Goal: Transaction & Acquisition: Book appointment/travel/reservation

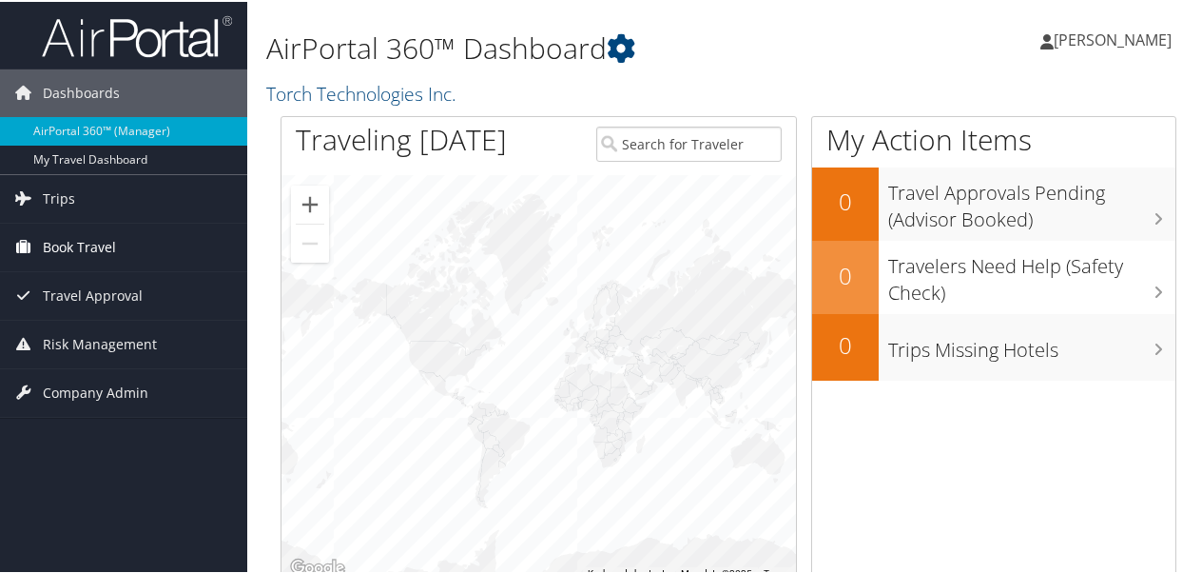
click at [87, 244] on span "Book Travel" at bounding box center [79, 246] width 73 height 48
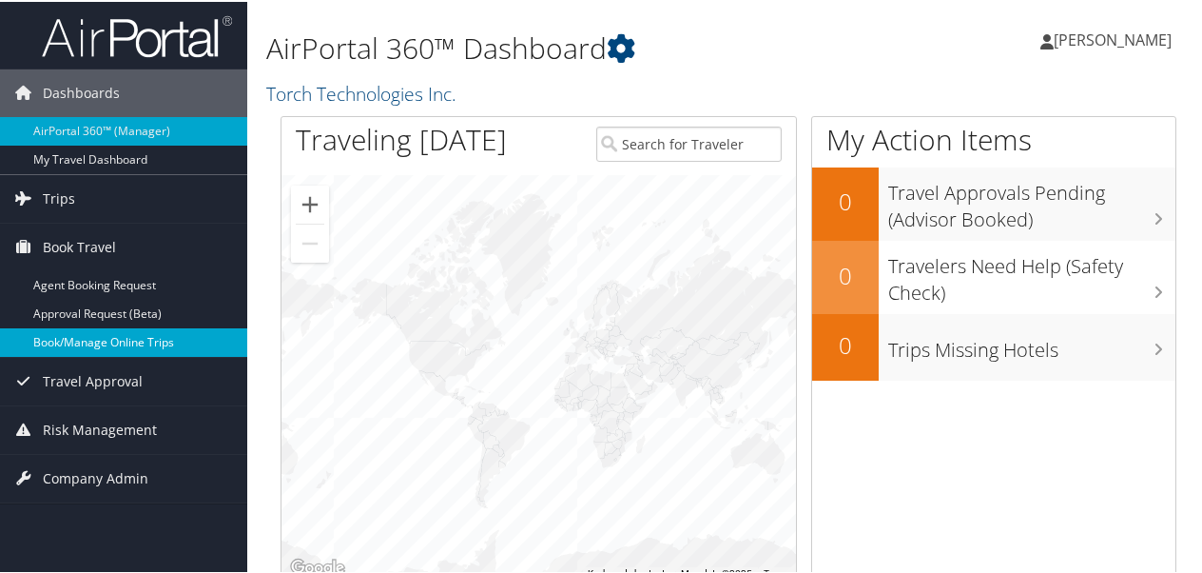
click at [83, 346] on link "Book/Manage Online Trips" at bounding box center [123, 340] width 247 height 29
click at [144, 343] on link "Book/Manage Online Trips" at bounding box center [123, 340] width 247 height 29
click at [103, 338] on link "Book/Manage Online Trips" at bounding box center [123, 340] width 247 height 29
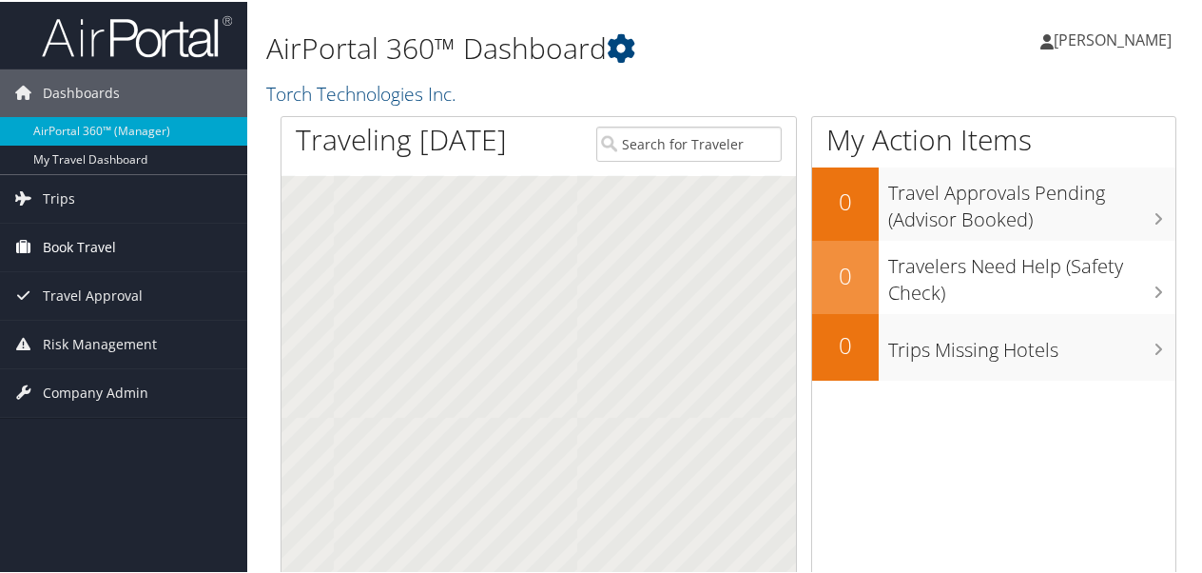
click at [74, 248] on span "Book Travel" at bounding box center [79, 246] width 73 height 48
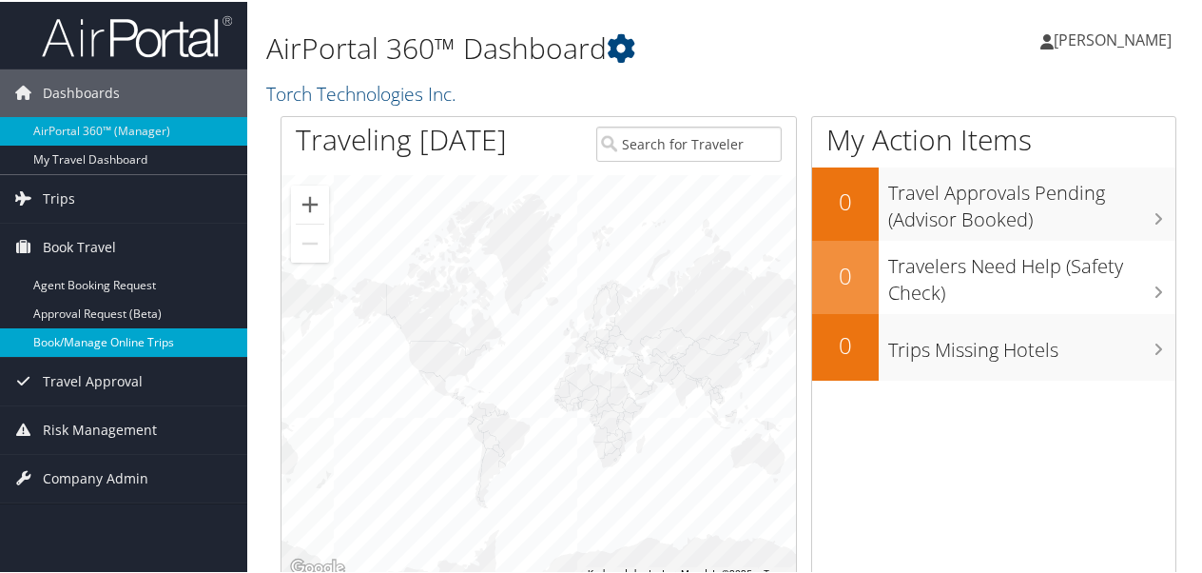
click at [97, 344] on link "Book/Manage Online Trips" at bounding box center [123, 340] width 247 height 29
